Goal: Information Seeking & Learning: Find specific fact

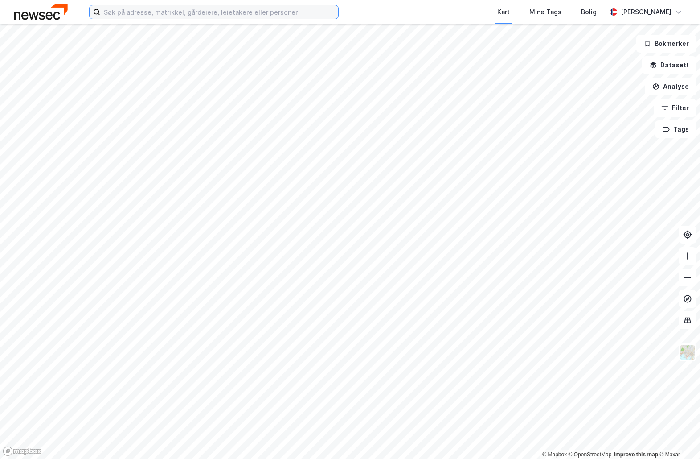
drag, startPoint x: 122, startPoint y: 11, endPoint x: 127, endPoint y: 15, distance: 6.1
click at [122, 11] on input at bounding box center [219, 11] width 238 height 13
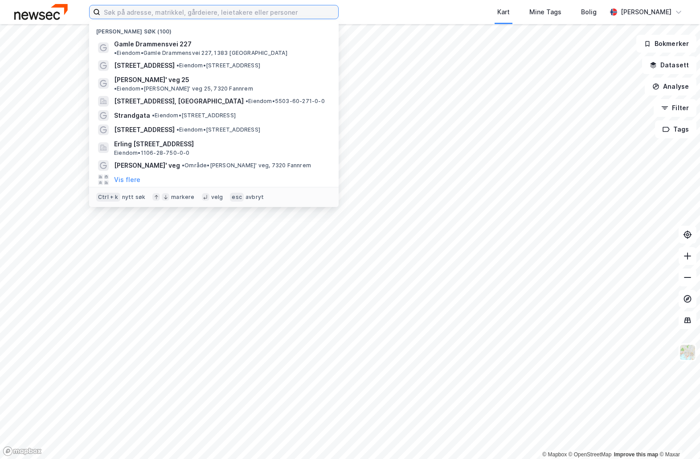
paste input "[STREET_ADDRESS]"
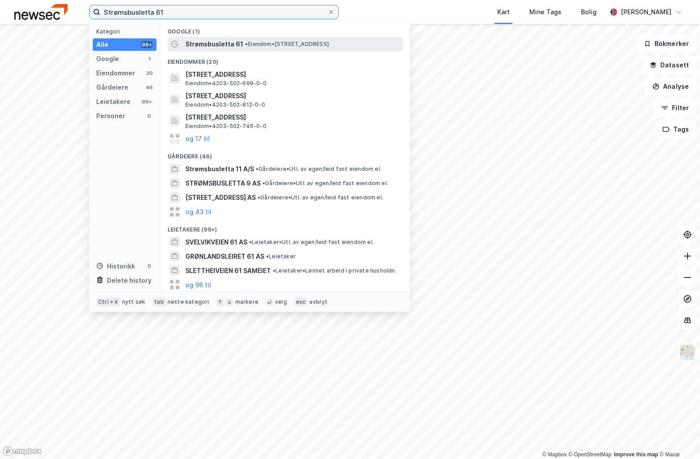
type input "Strømsbusletta 61"
click at [263, 45] on span "• Eiendom • [STREET_ADDRESS]" at bounding box center [287, 44] width 84 height 7
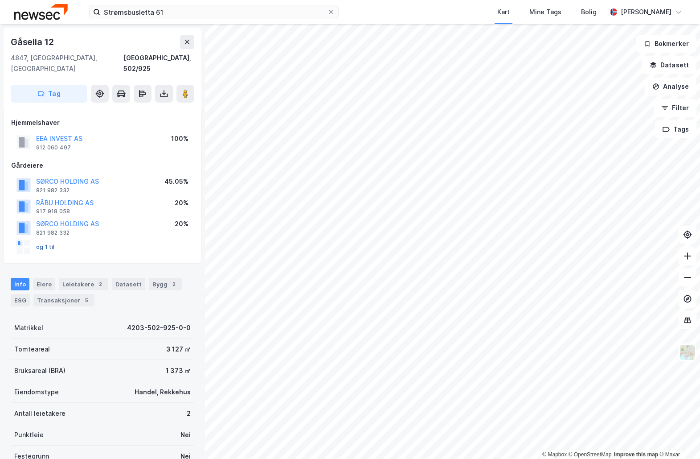
click at [0, 0] on button "og 1 til" at bounding box center [0, 0] width 0 height 0
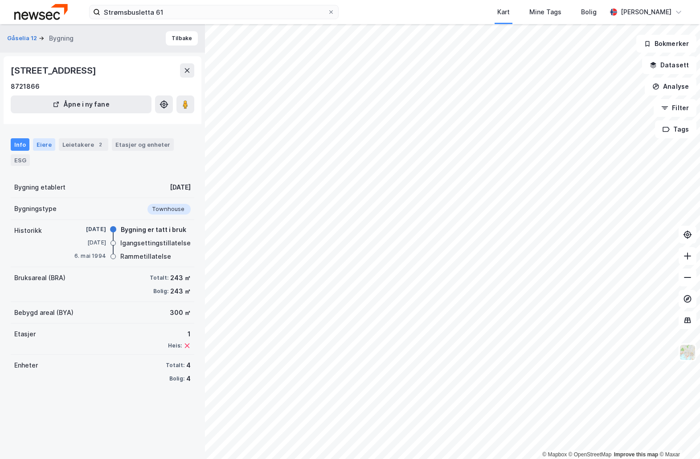
click at [43, 144] on div "Eiere" at bounding box center [44, 144] width 22 height 12
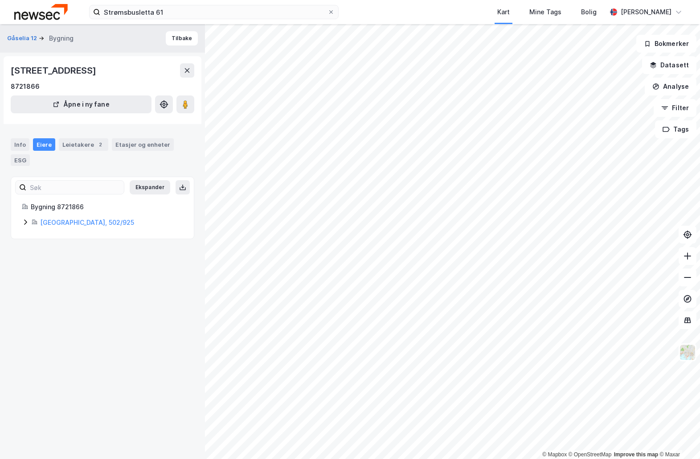
click at [26, 219] on icon at bounding box center [25, 221] width 7 height 7
click at [18, 143] on div "Info" at bounding box center [20, 144] width 19 height 12
